Goal: Task Accomplishment & Management: Manage account settings

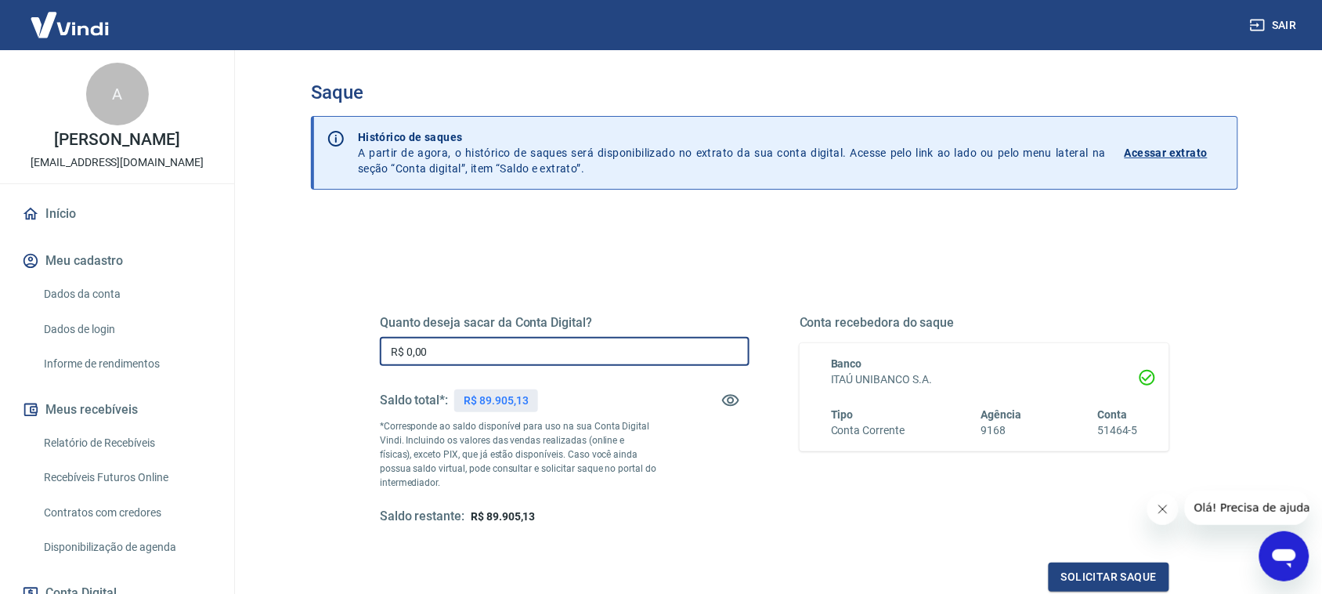
click at [488, 352] on input "R$ 0,00" at bounding box center [565, 351] width 370 height 29
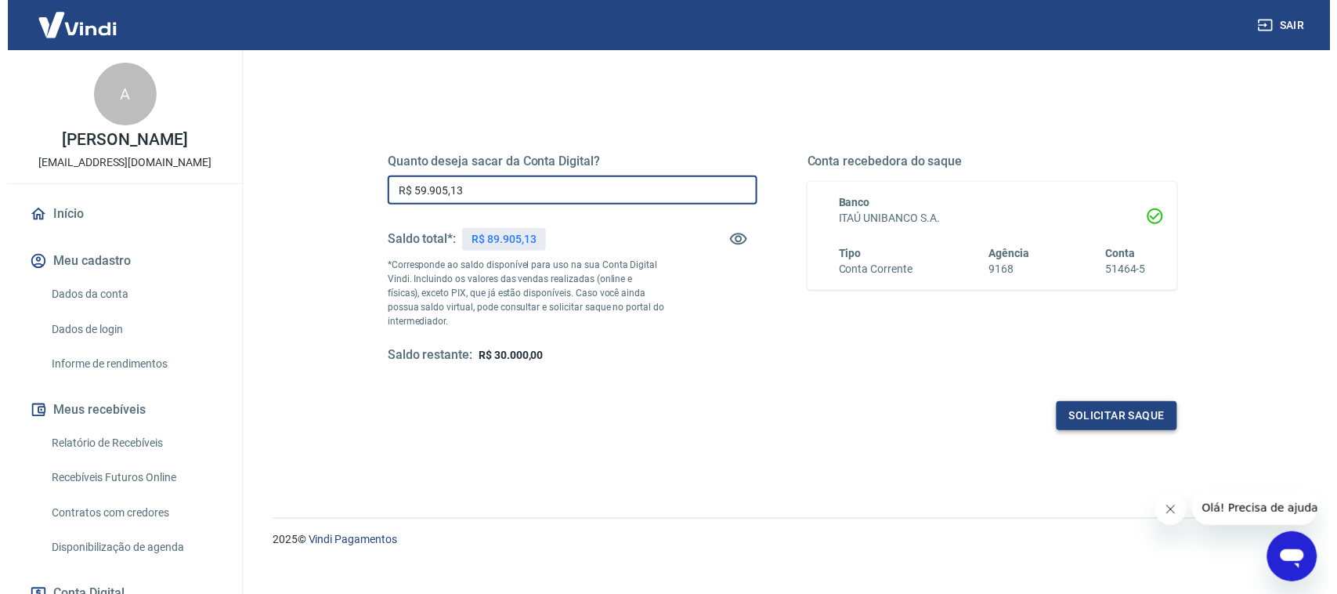
scroll to position [181, 0]
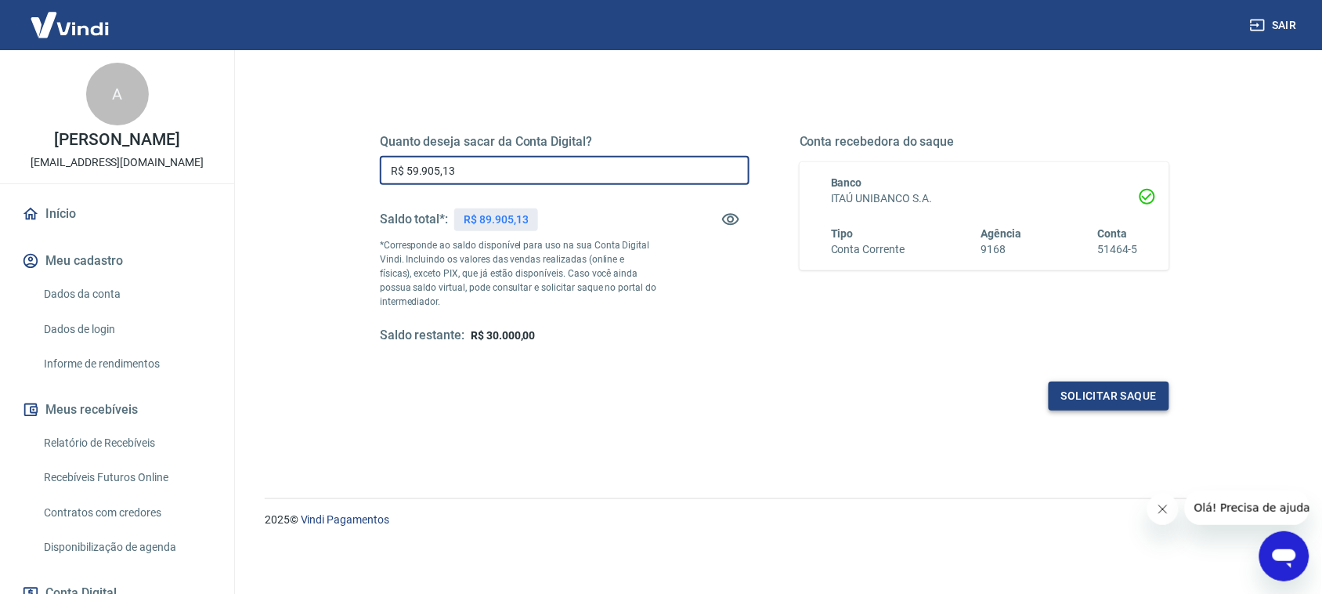
type input "R$ 59.905,13"
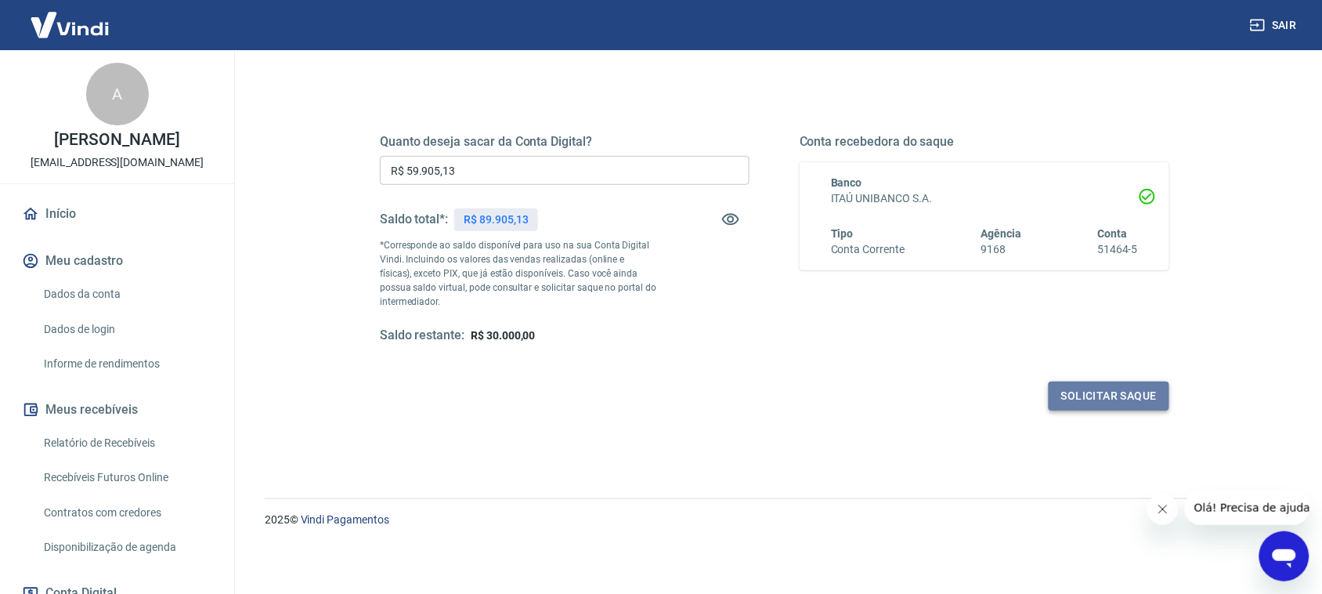
click at [1070, 406] on button "Solicitar saque" at bounding box center [1109, 395] width 121 height 29
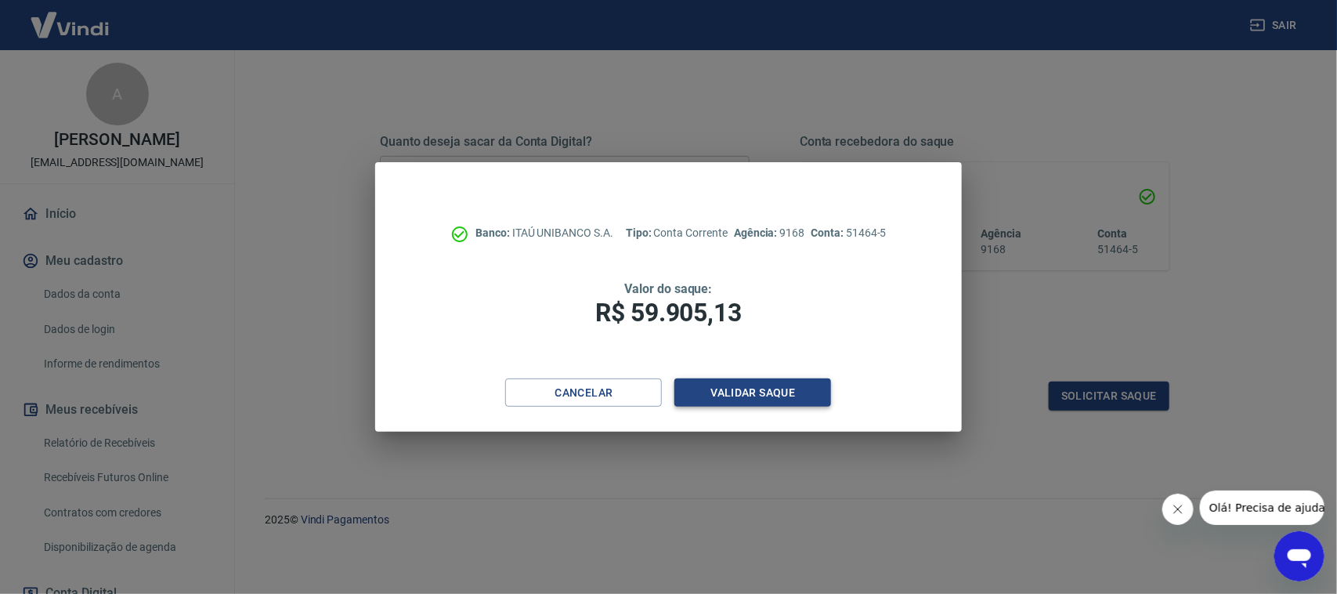
click at [750, 385] on button "Validar saque" at bounding box center [752, 392] width 157 height 29
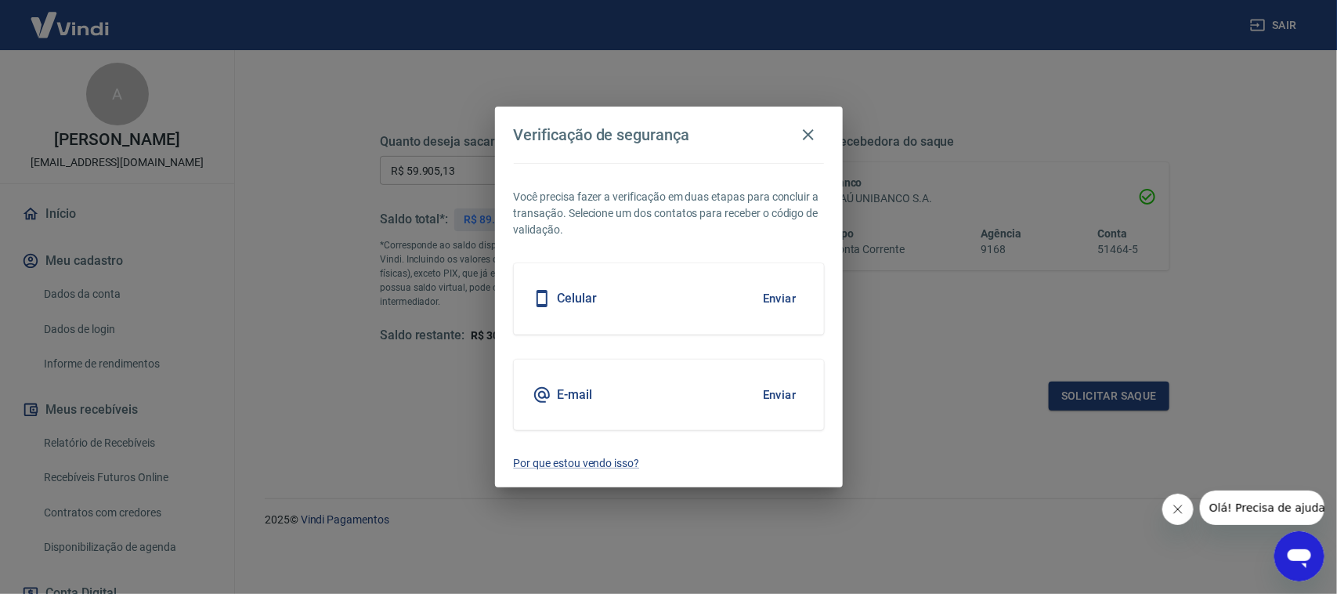
click at [766, 304] on button "Enviar" at bounding box center [779, 298] width 51 height 33
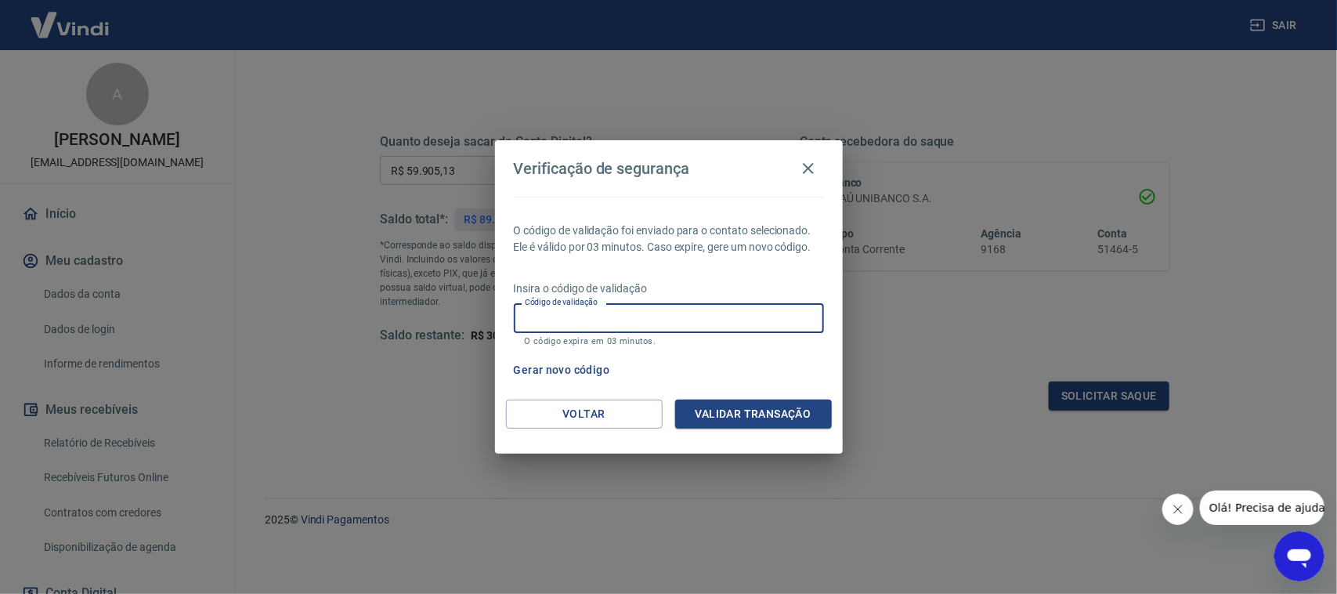
click at [562, 309] on div "Código de validação Código de validação O código expira em 03 minutos." at bounding box center [669, 324] width 310 height 42
click at [710, 405] on button "Validar transação" at bounding box center [753, 413] width 157 height 29
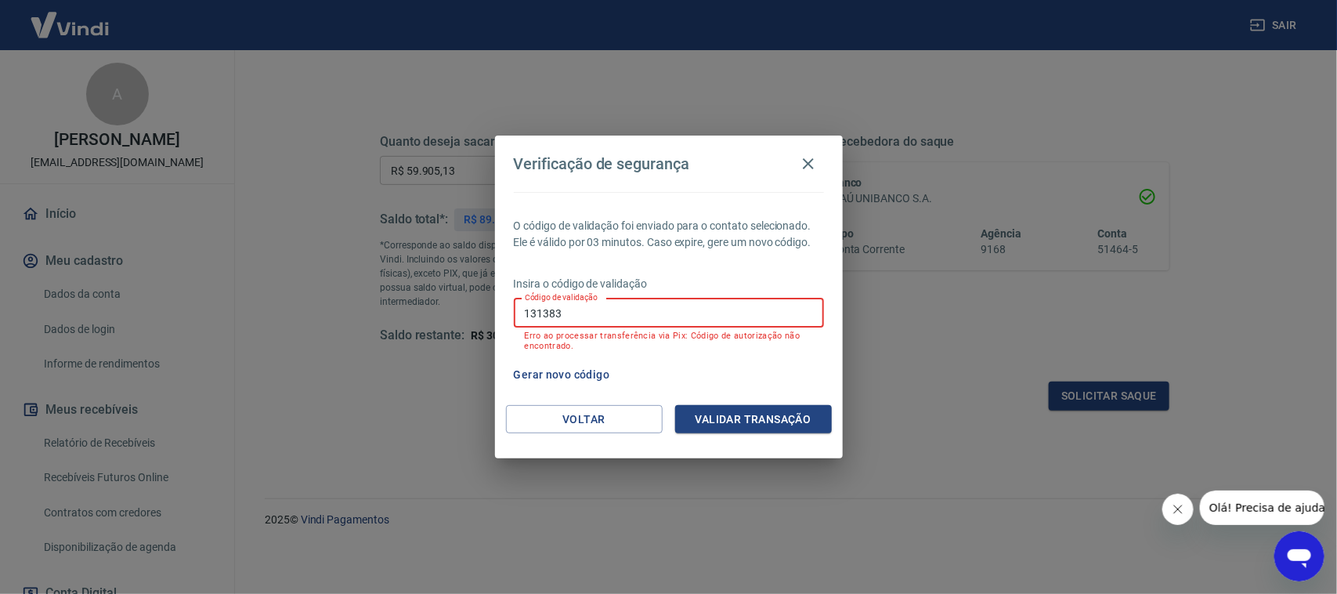
drag, startPoint x: 608, startPoint y: 320, endPoint x: 315, endPoint y: 305, distance: 293.3
click at [317, 307] on div "Verificação de segurança O código de validação foi enviado para o contato selec…" at bounding box center [668, 297] width 1337 height 594
type input "181383"
click at [750, 421] on button "Validar transação" at bounding box center [753, 419] width 157 height 29
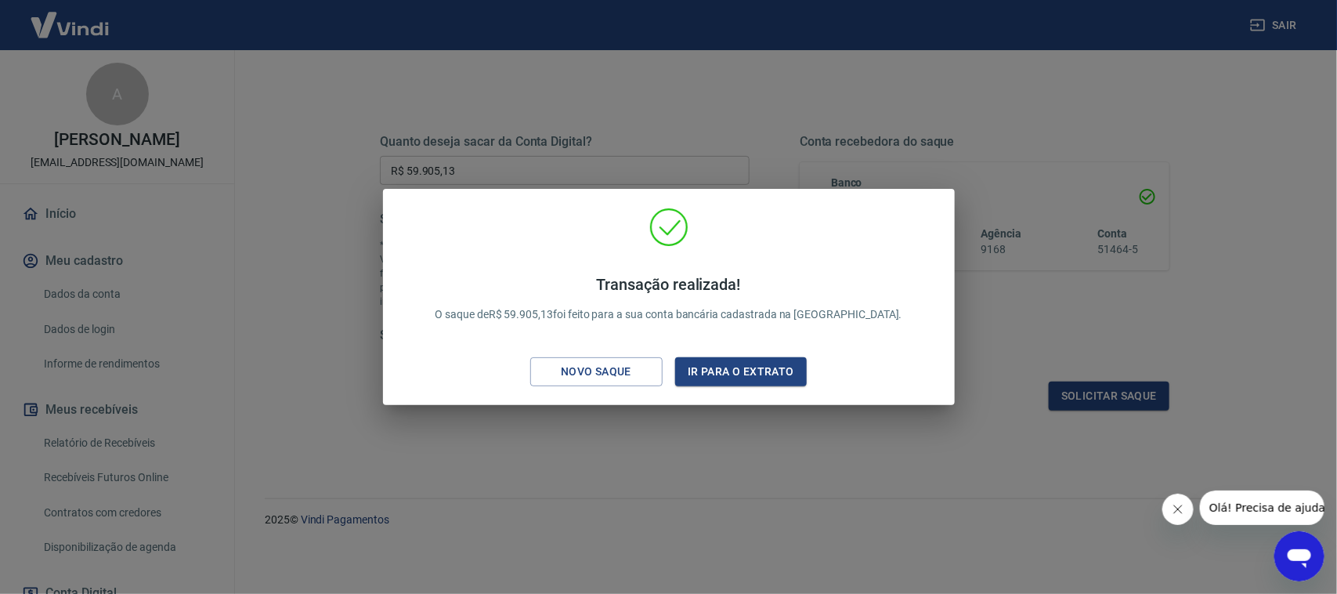
click at [623, 450] on div "Transação realizada! O saque de R$ 59.905,13 foi feito para a sua conta bancári…" at bounding box center [668, 297] width 1337 height 594
